Goal: Task Accomplishment & Management: Manage account settings

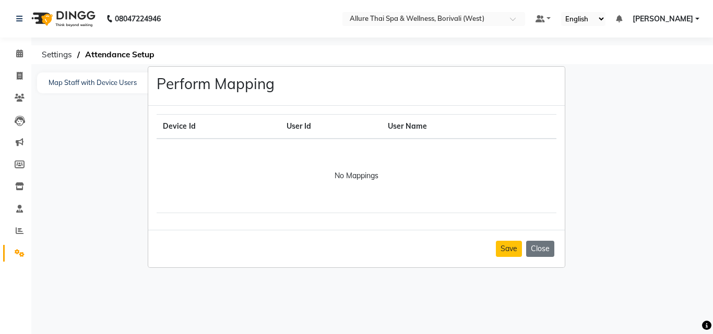
click at [14, 98] on ngb-modal-window "Perform Mapping Device Id User Id User Name No Mappings Save Close" at bounding box center [356, 167] width 713 height 334
click at [21, 98] on ngb-modal-window "Perform Mapping Device Id User Id User Name No Mappings Save Close" at bounding box center [356, 167] width 713 height 334
click at [19, 68] on ngb-modal-window "Perform Mapping Device Id User Id User Name No Mappings Save Close" at bounding box center [356, 167] width 713 height 334
click at [21, 52] on ngb-modal-window "Perform Mapping Device Id User Id User Name No Mappings Save Close" at bounding box center [356, 167] width 713 height 334
click at [517, 250] on button "Save" at bounding box center [509, 249] width 26 height 16
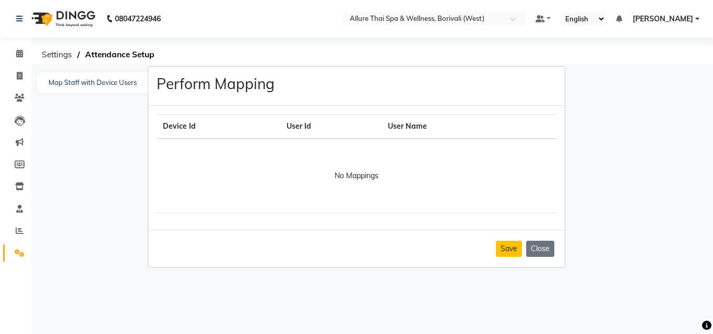
click at [17, 162] on ngb-modal-window "Perform Mapping Device Id User Id User Name No Mappings Save Close" at bounding box center [356, 167] width 713 height 334
click at [19, 53] on ngb-modal-window "Perform Mapping Device Id User Id User Name No Mappings Save Close" at bounding box center [356, 167] width 713 height 334
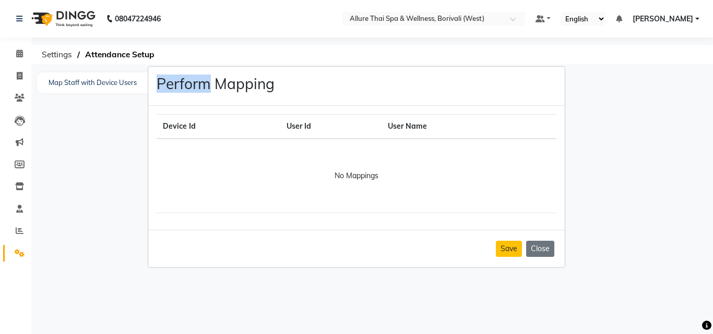
click at [19, 53] on ngb-modal-window "Perform Mapping Device Id User Id User Name No Mappings Save Close" at bounding box center [356, 167] width 713 height 334
click at [19, 15] on ngb-modal-window "Perform Mapping Device Id User Id User Name No Mappings Save Close" at bounding box center [356, 167] width 713 height 334
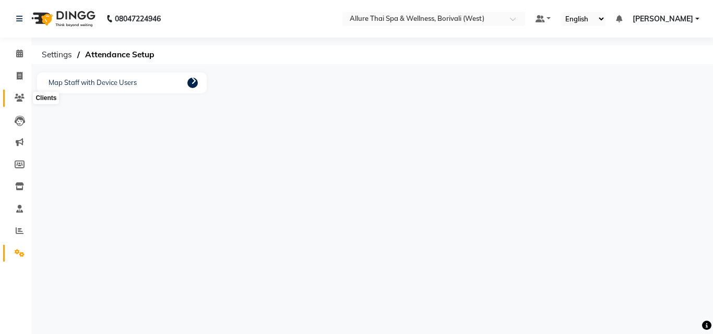
click at [17, 97] on icon at bounding box center [20, 98] width 10 height 8
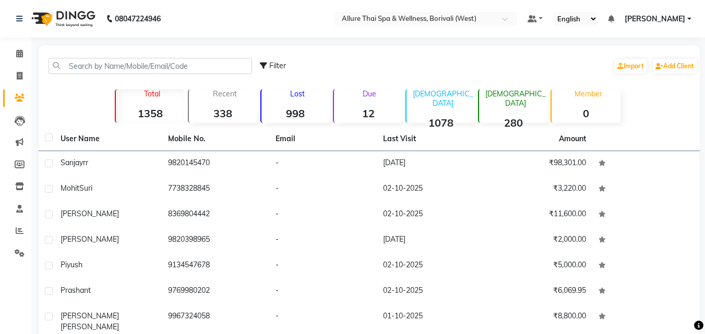
click at [17, 97] on icon at bounding box center [20, 98] width 10 height 8
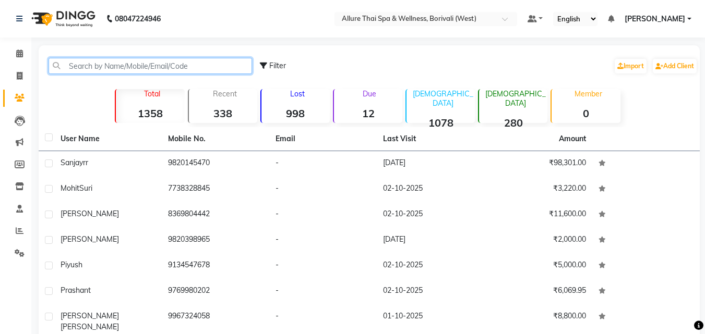
click at [129, 65] on input "text" at bounding box center [150, 66] width 203 height 16
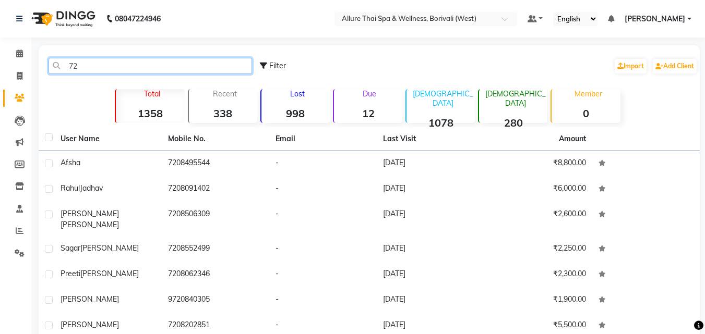
type input "7"
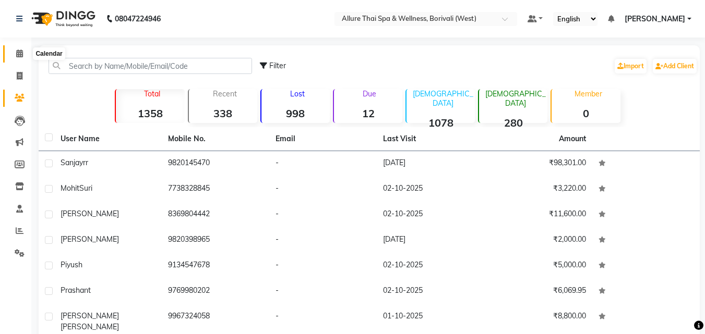
click at [18, 53] on icon at bounding box center [19, 54] width 7 height 8
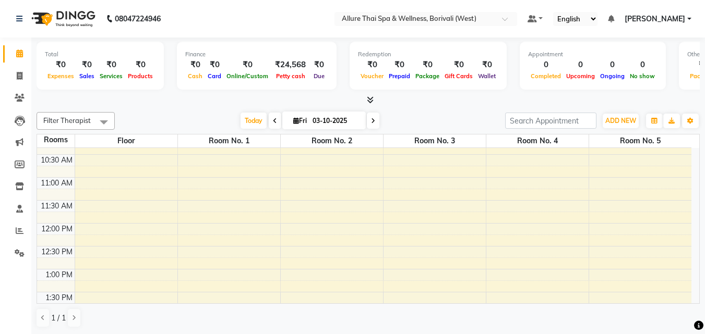
scroll to position [28, 0]
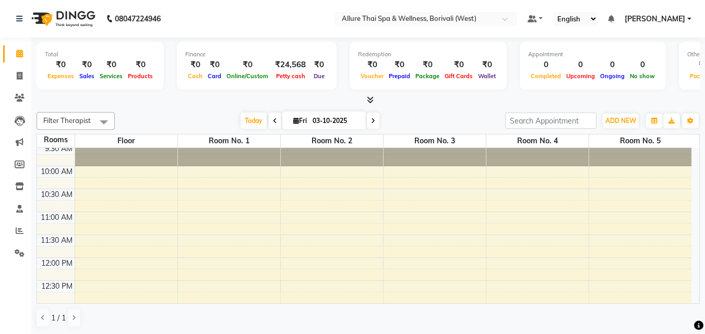
click at [329, 312] on div "1 / 1" at bounding box center [368, 318] width 663 height 20
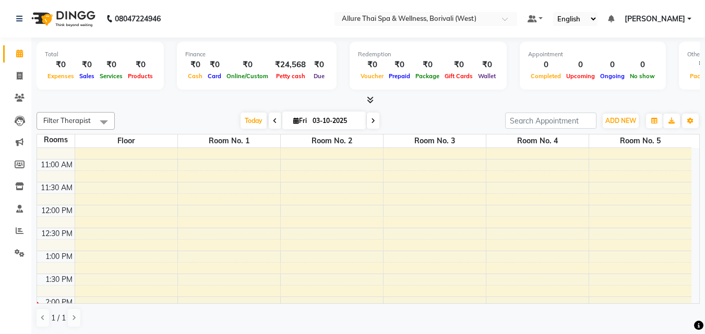
scroll to position [0, 0]
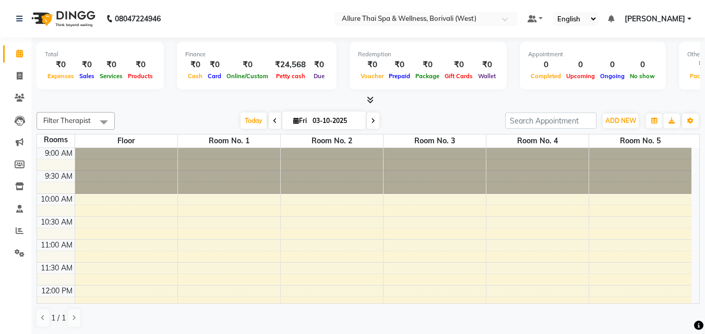
click at [687, 148] on div at bounding box center [640, 171] width 103 height 46
click at [16, 245] on link "Settings" at bounding box center [15, 253] width 25 height 17
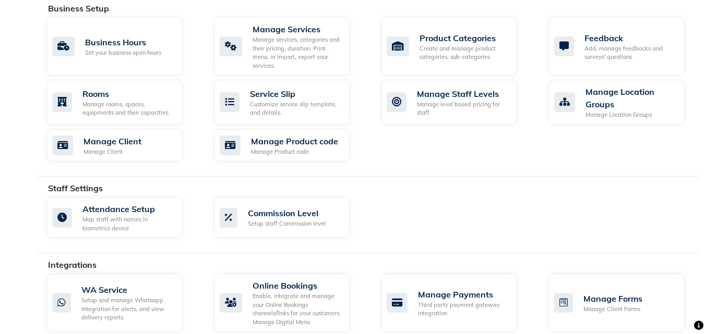
scroll to position [415, 0]
